Goal: Task Accomplishment & Management: Manage account settings

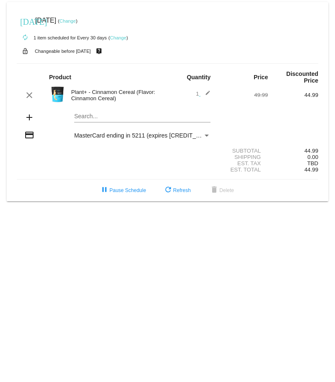
click at [76, 19] on link "Change" at bounding box center [68, 20] width 16 height 5
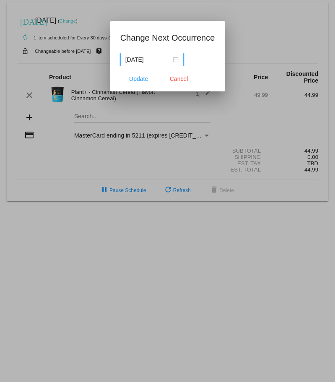
click at [174, 58] on div "[DATE]" at bounding box center [151, 59] width 53 height 9
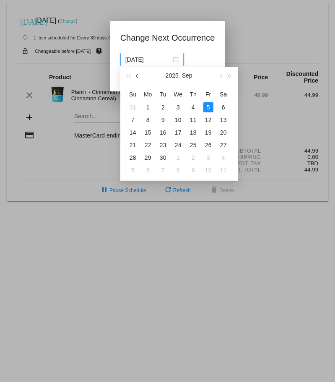
click at [136, 77] on button "button" at bounding box center [137, 75] width 9 height 17
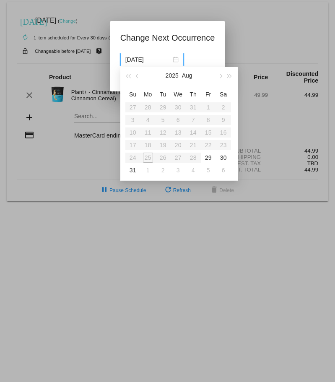
click at [229, 31] on div at bounding box center [167, 191] width 335 height 382
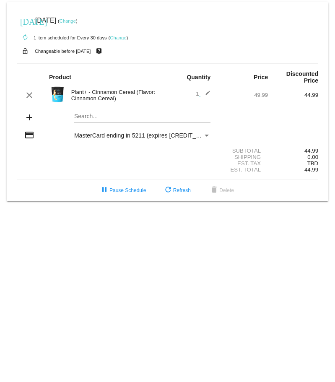
click at [76, 23] on link "Change" at bounding box center [68, 20] width 16 height 5
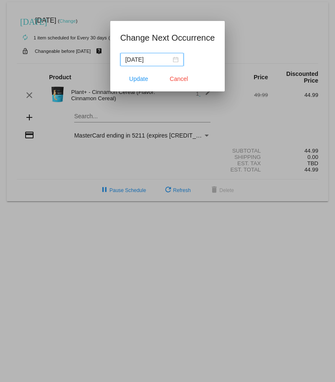
click at [173, 61] on div "[DATE]" at bounding box center [151, 59] width 53 height 9
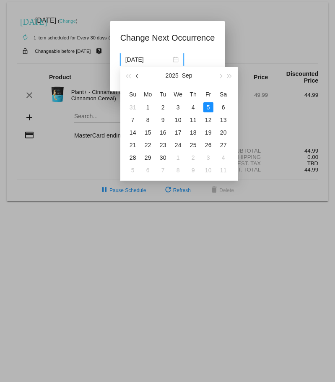
click at [139, 76] on span "button" at bounding box center [137, 76] width 4 height 4
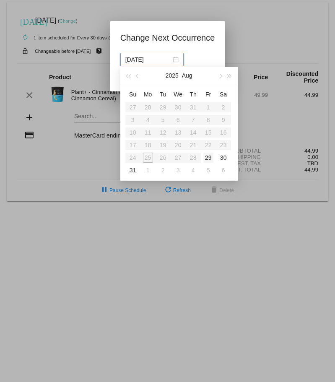
click at [207, 158] on div "29" at bounding box center [208, 158] width 10 height 10
type input "[DATE]"
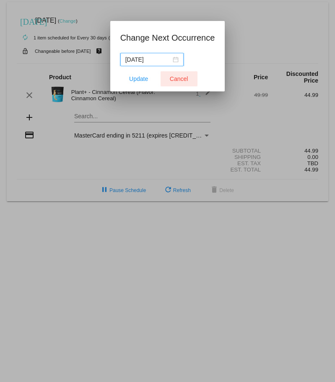
click at [185, 79] on span "Cancel" at bounding box center [179, 78] width 18 height 7
